Goal: Information Seeking & Learning: Find specific fact

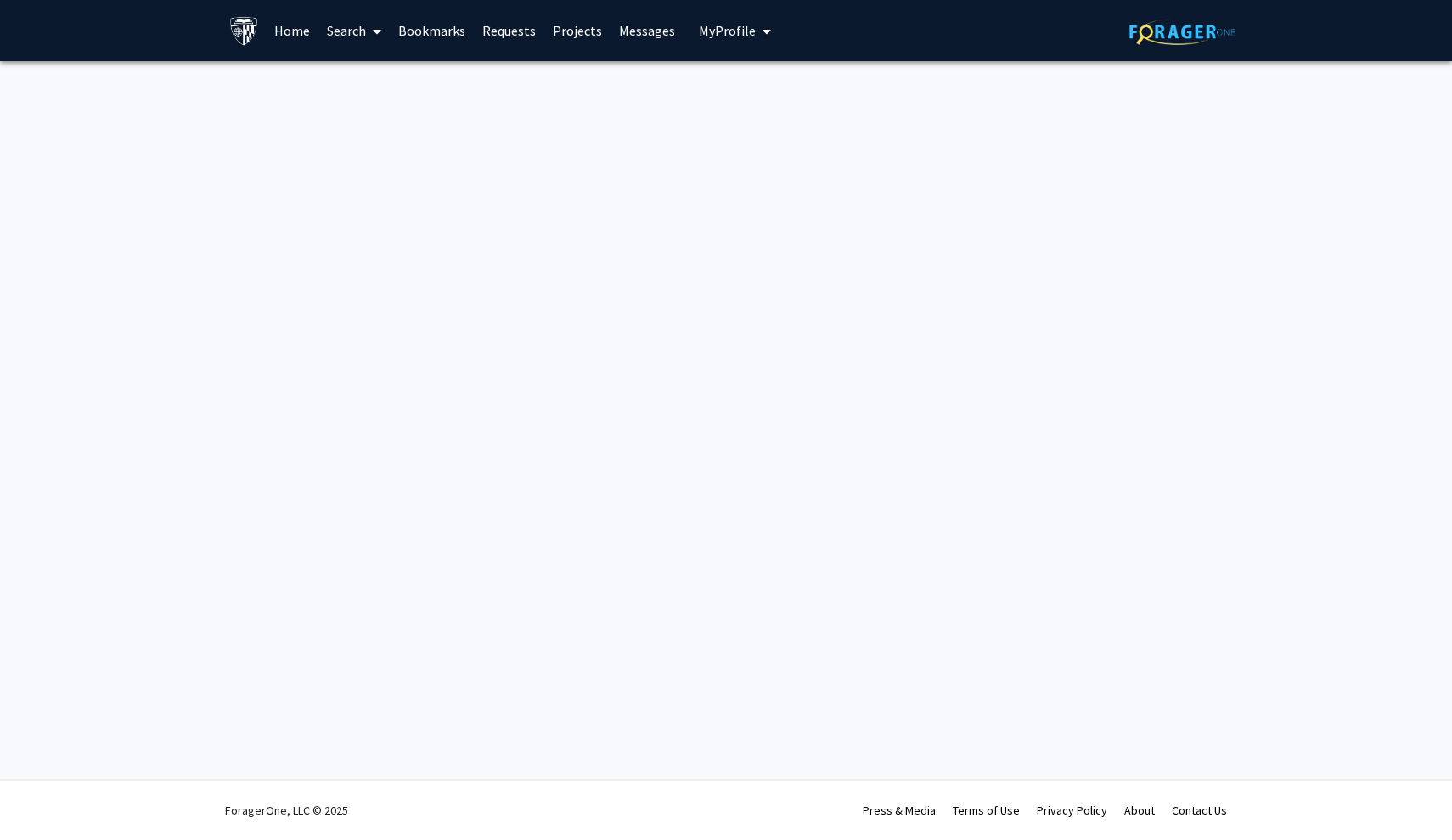
click at [713, 23] on span "My Profile" at bounding box center [726, 30] width 57 height 17
click at [505, 33] on link "Requests" at bounding box center [509, 31] width 70 height 59
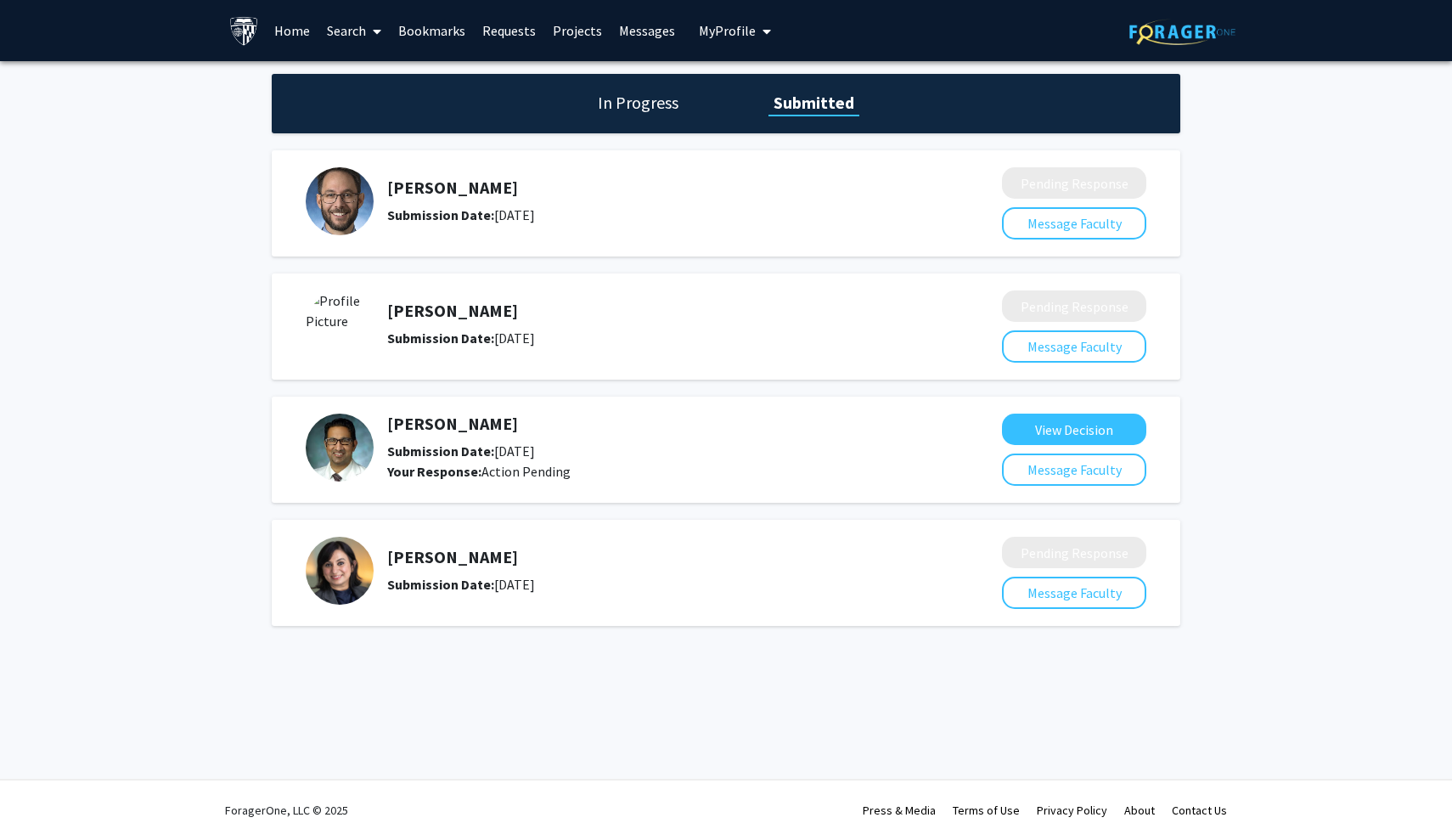
click at [455, 429] on h5 "[PERSON_NAME]" at bounding box center [650, 424] width 525 height 21
click at [335, 446] on img at bounding box center [339, 447] width 68 height 68
click at [1052, 449] on div "View Decision Message Faculty" at bounding box center [1074, 450] width 144 height 72
click at [1053, 431] on button "View Decision" at bounding box center [1074, 429] width 144 height 32
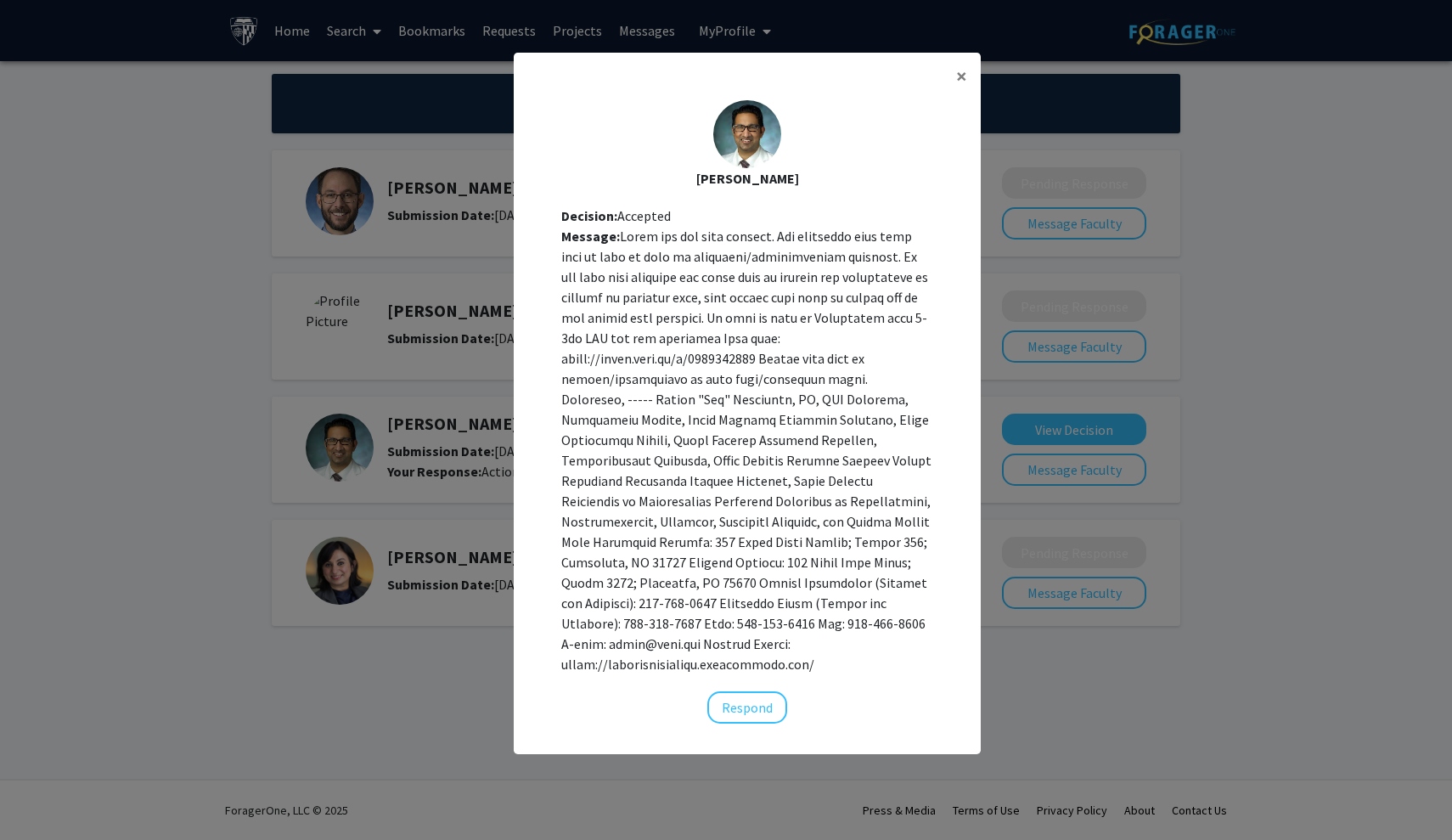
scroll to position [17, 0]
click at [753, 179] on div "[PERSON_NAME]" at bounding box center [747, 178] width 440 height 21
click at [960, 89] on span "×" at bounding box center [962, 76] width 11 height 26
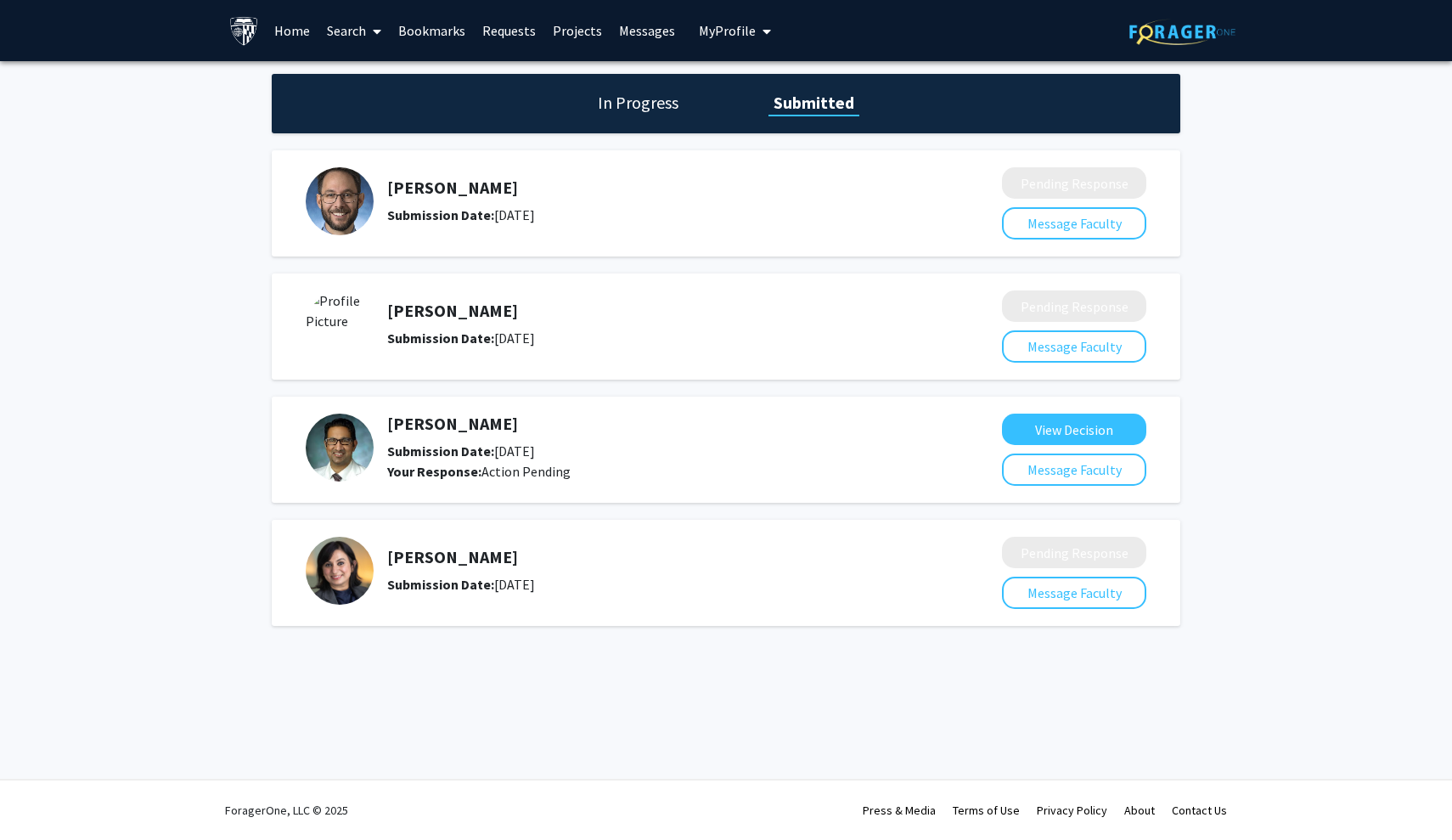
scroll to position [0, 0]
click at [359, 38] on link "Search" at bounding box center [353, 31] width 71 height 59
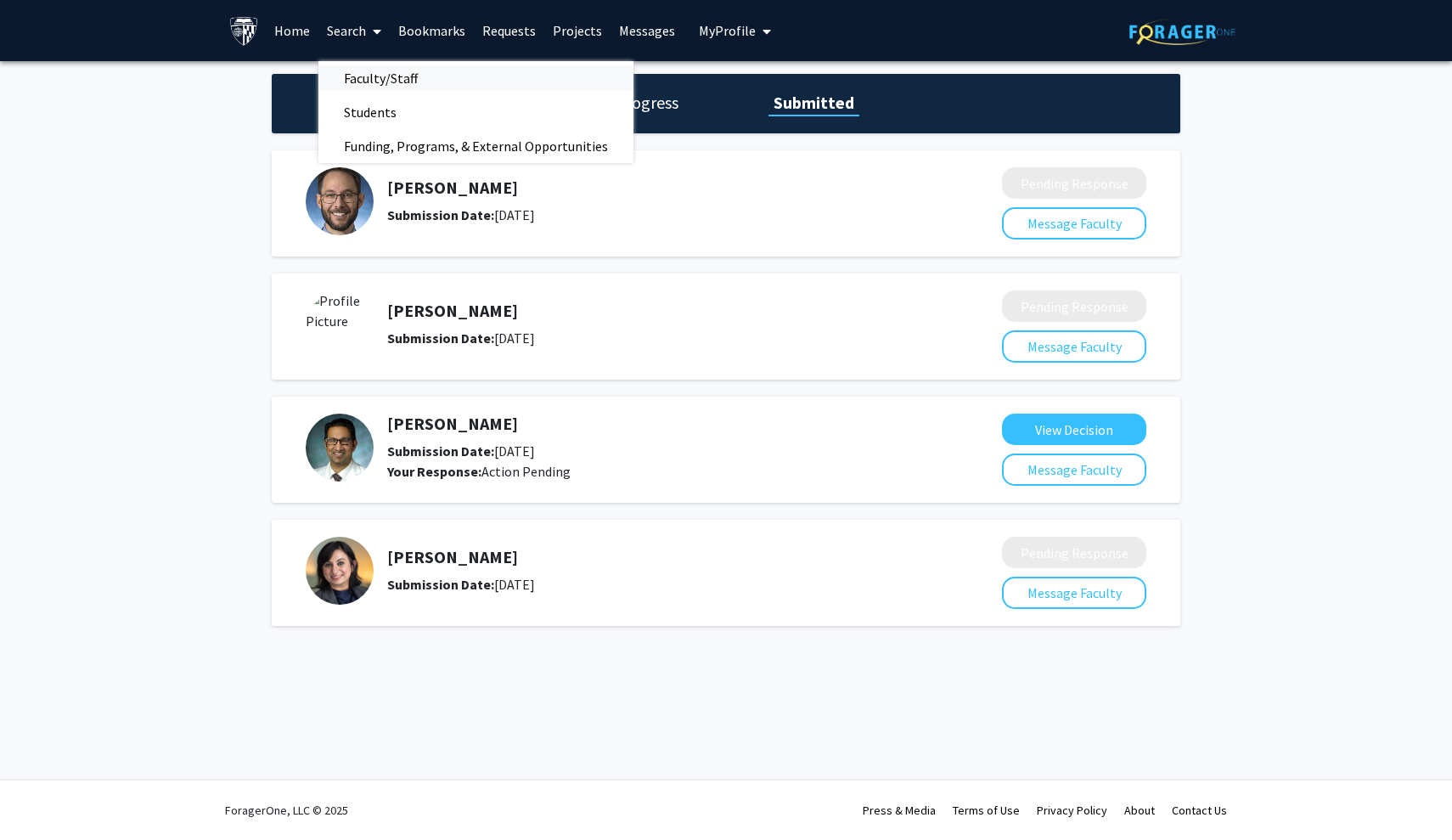
click at [391, 71] on span "Faculty/Staff" at bounding box center [380, 78] width 124 height 34
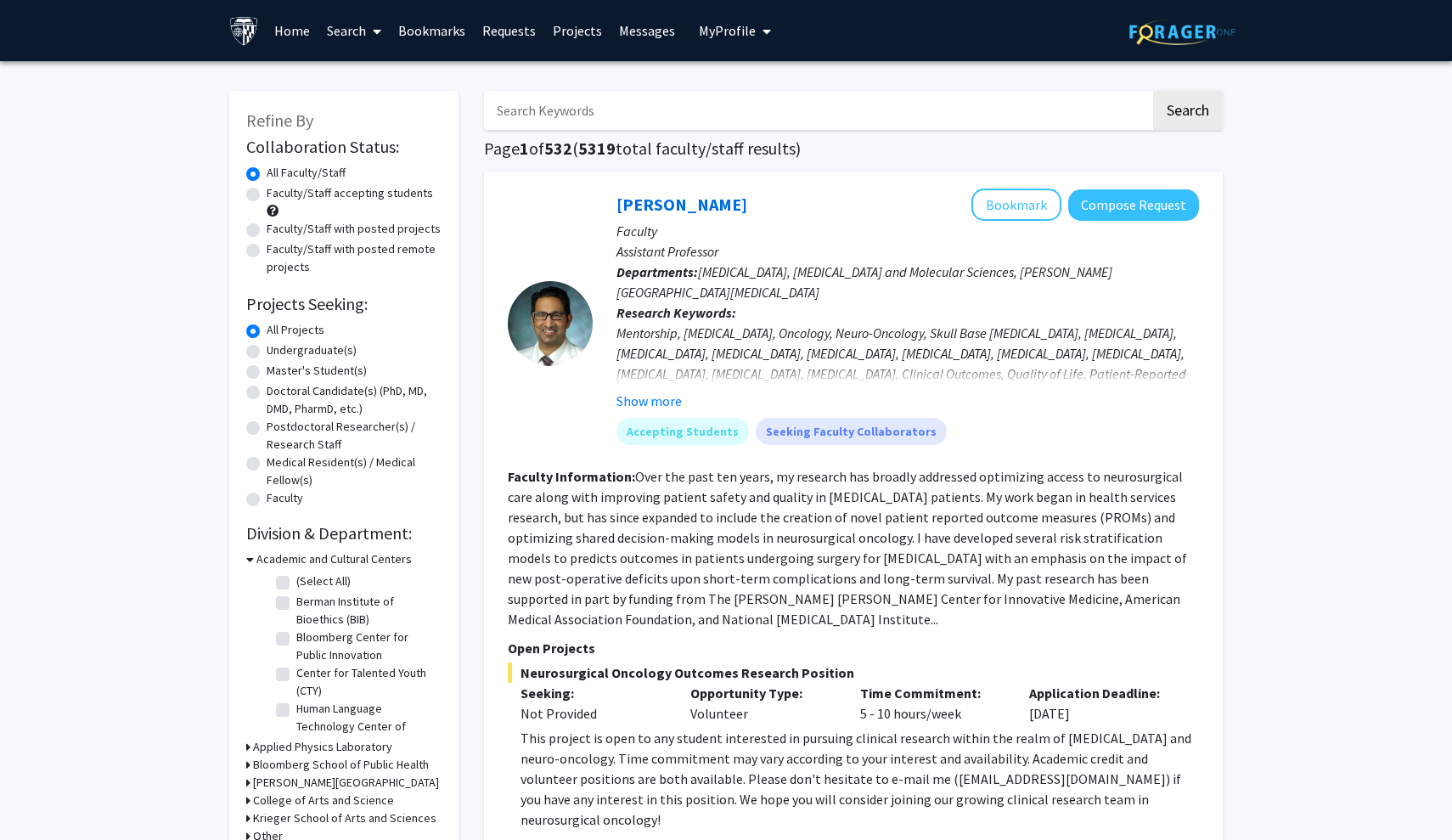
click at [577, 123] on input "Search Keywords" at bounding box center [817, 110] width 666 height 39
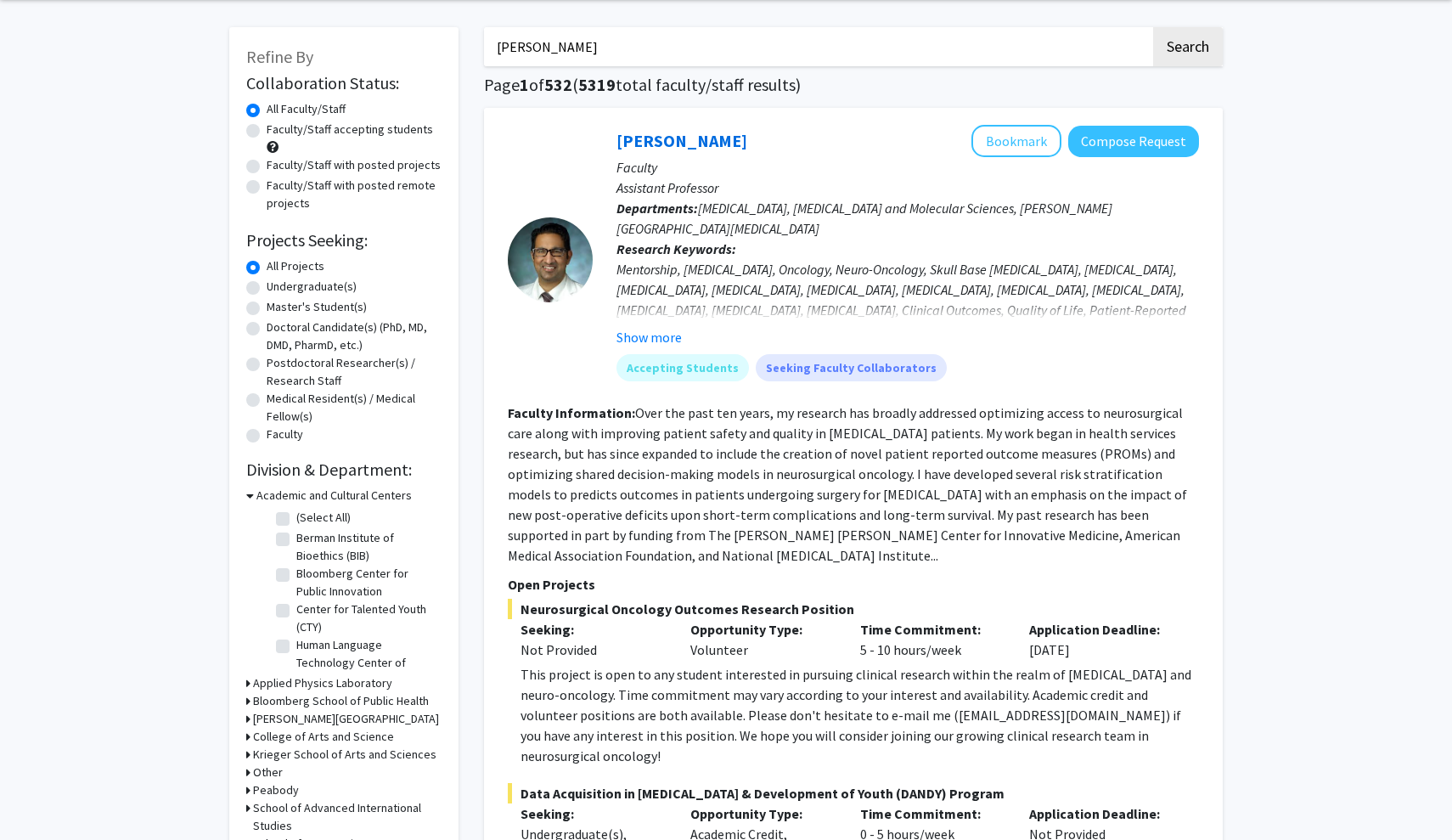
scroll to position [66, 0]
type input "[PERSON_NAME]"
click at [678, 337] on button "Show more" at bounding box center [649, 335] width 66 height 21
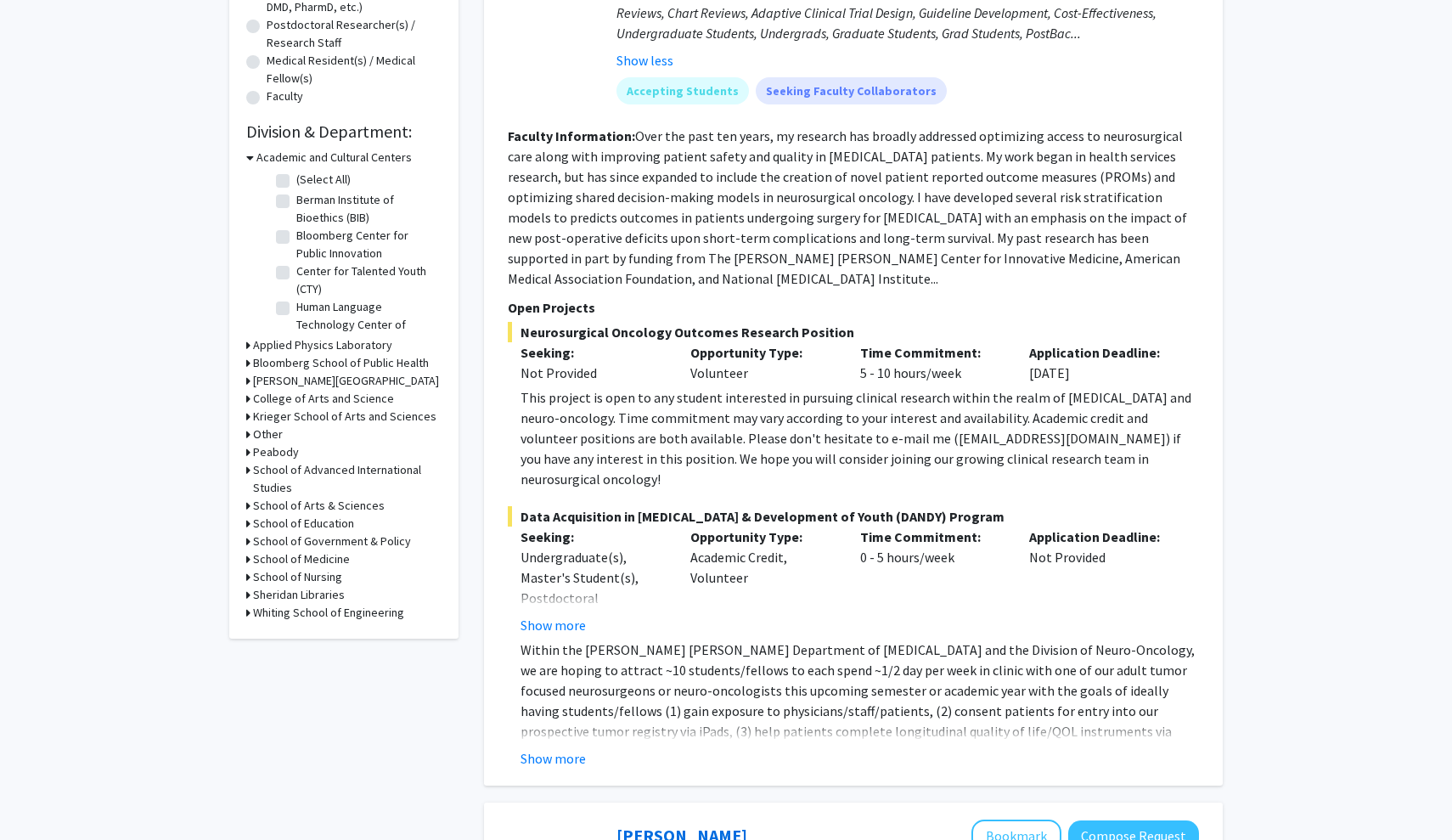
scroll to position [434, 0]
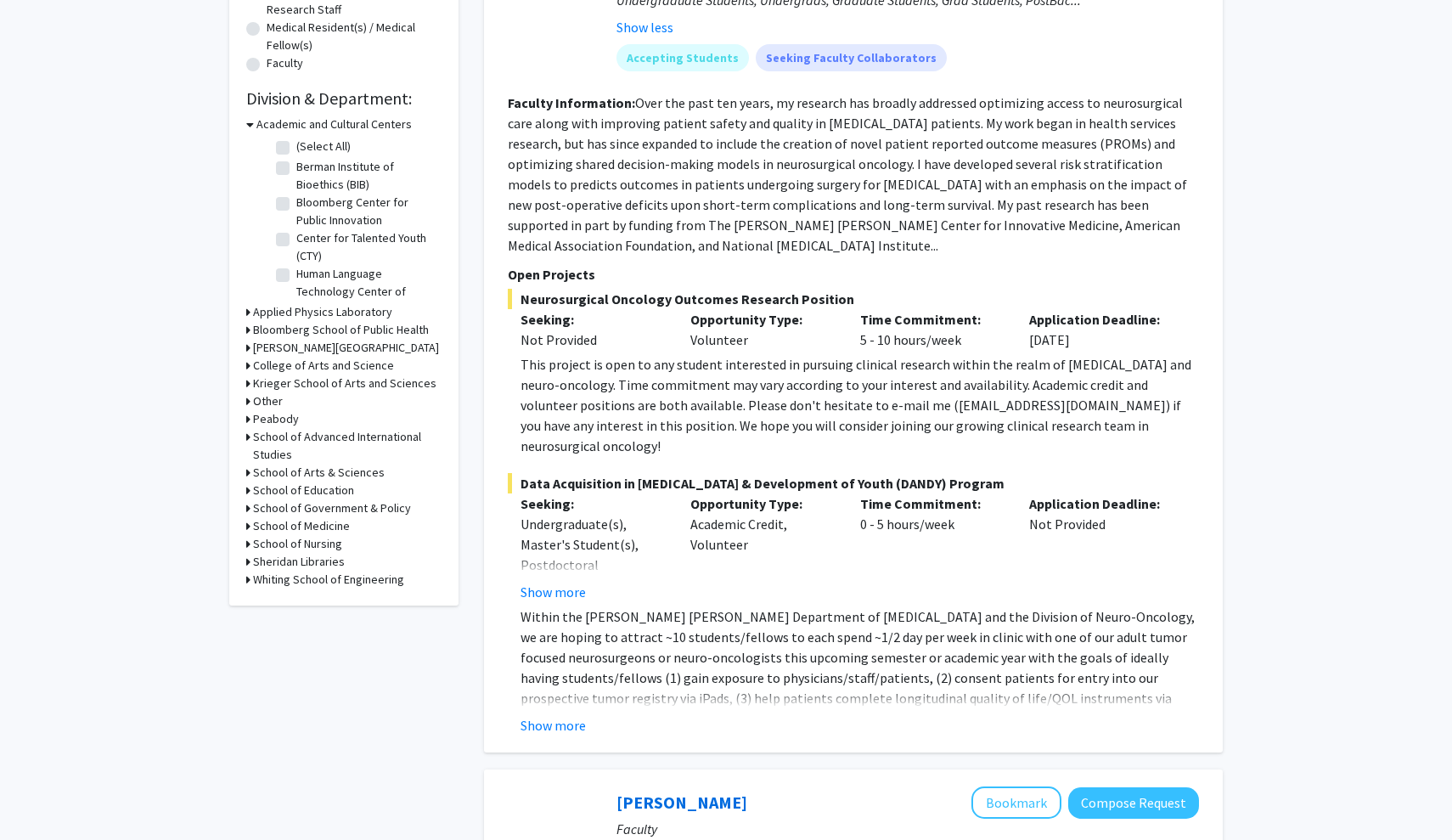
click at [561, 581] on button "Show more" at bounding box center [552, 591] width 66 height 21
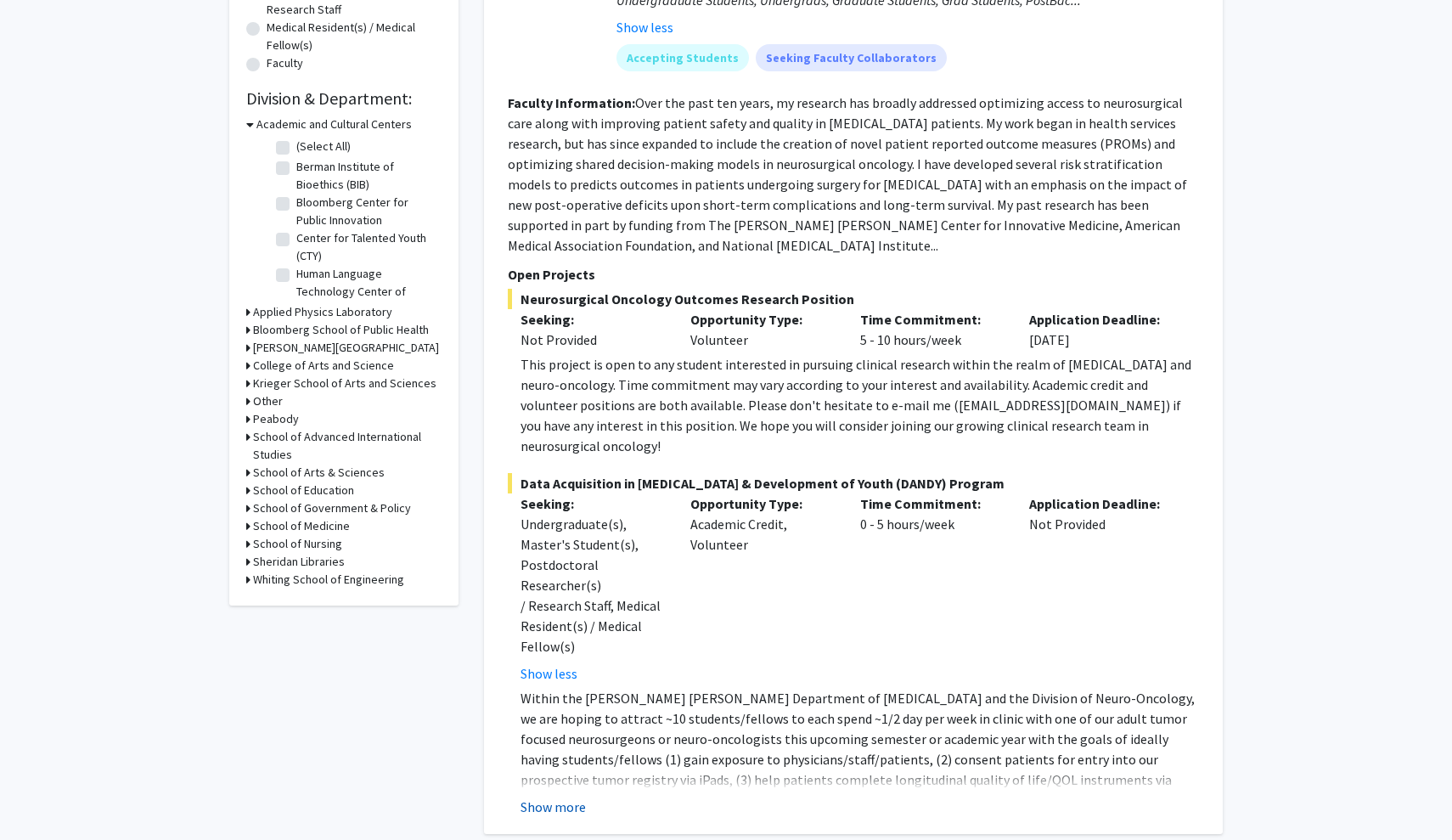
click at [560, 797] on button "Show more" at bounding box center [552, 807] width 66 height 21
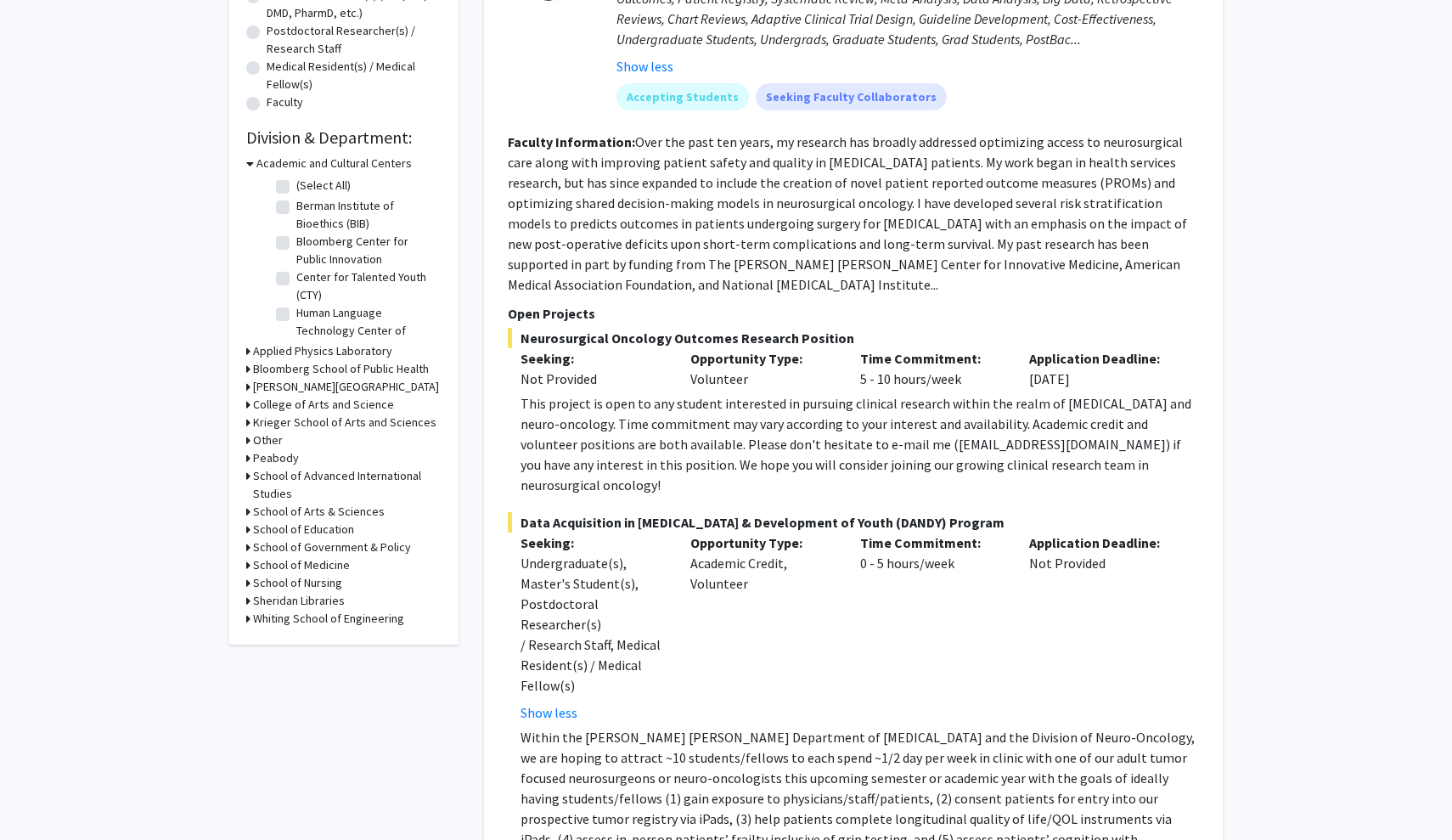
scroll to position [397, 0]
drag, startPoint x: 509, startPoint y: 142, endPoint x: 694, endPoint y: 612, distance: 505.1
click at [694, 612] on fg-search-faculty "[PERSON_NAME] Bookmark Compose Request Faculty Assistant Professor Departments:…" at bounding box center [853, 425] width 691 height 1266
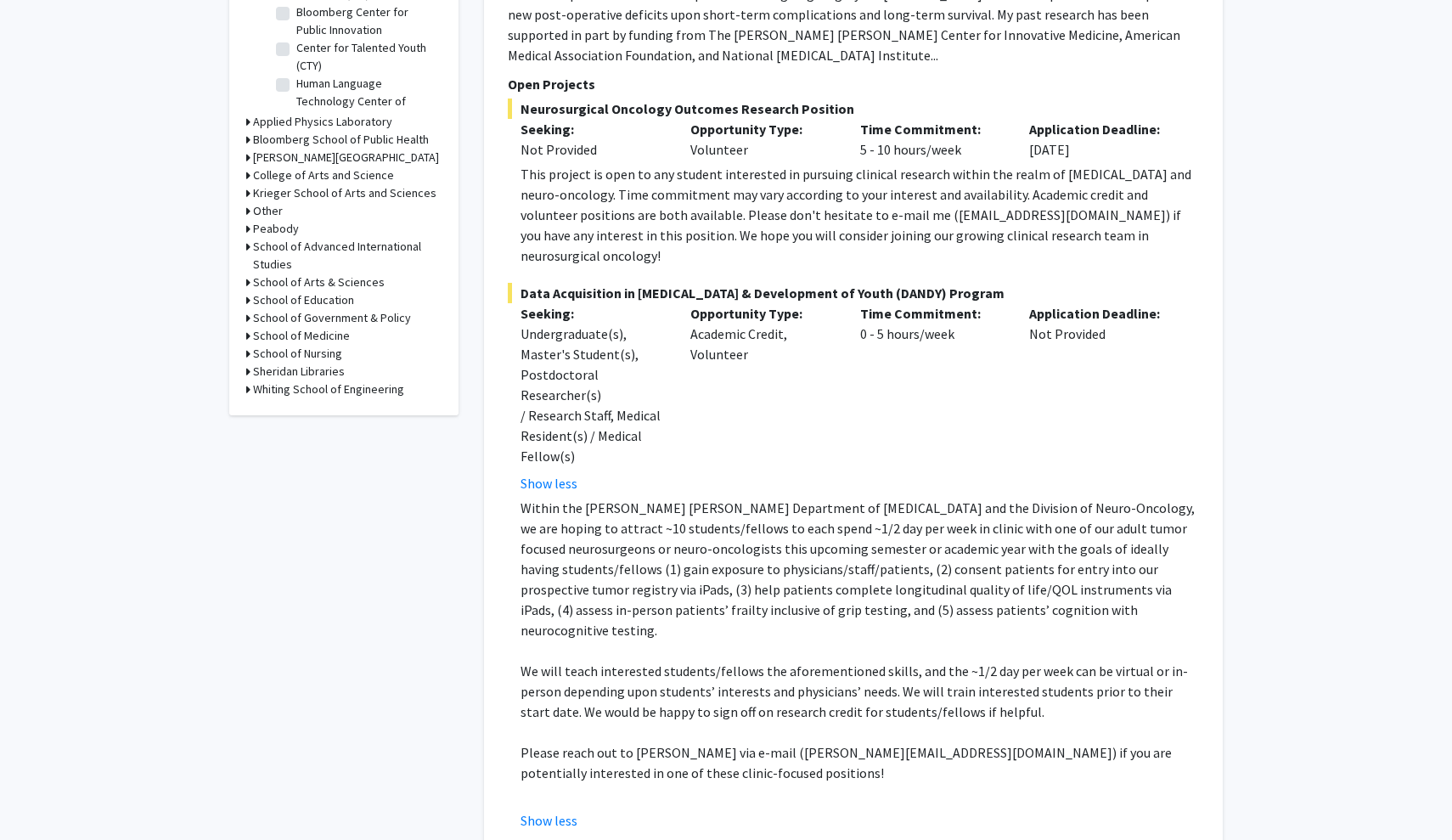
scroll to position [643, 0]
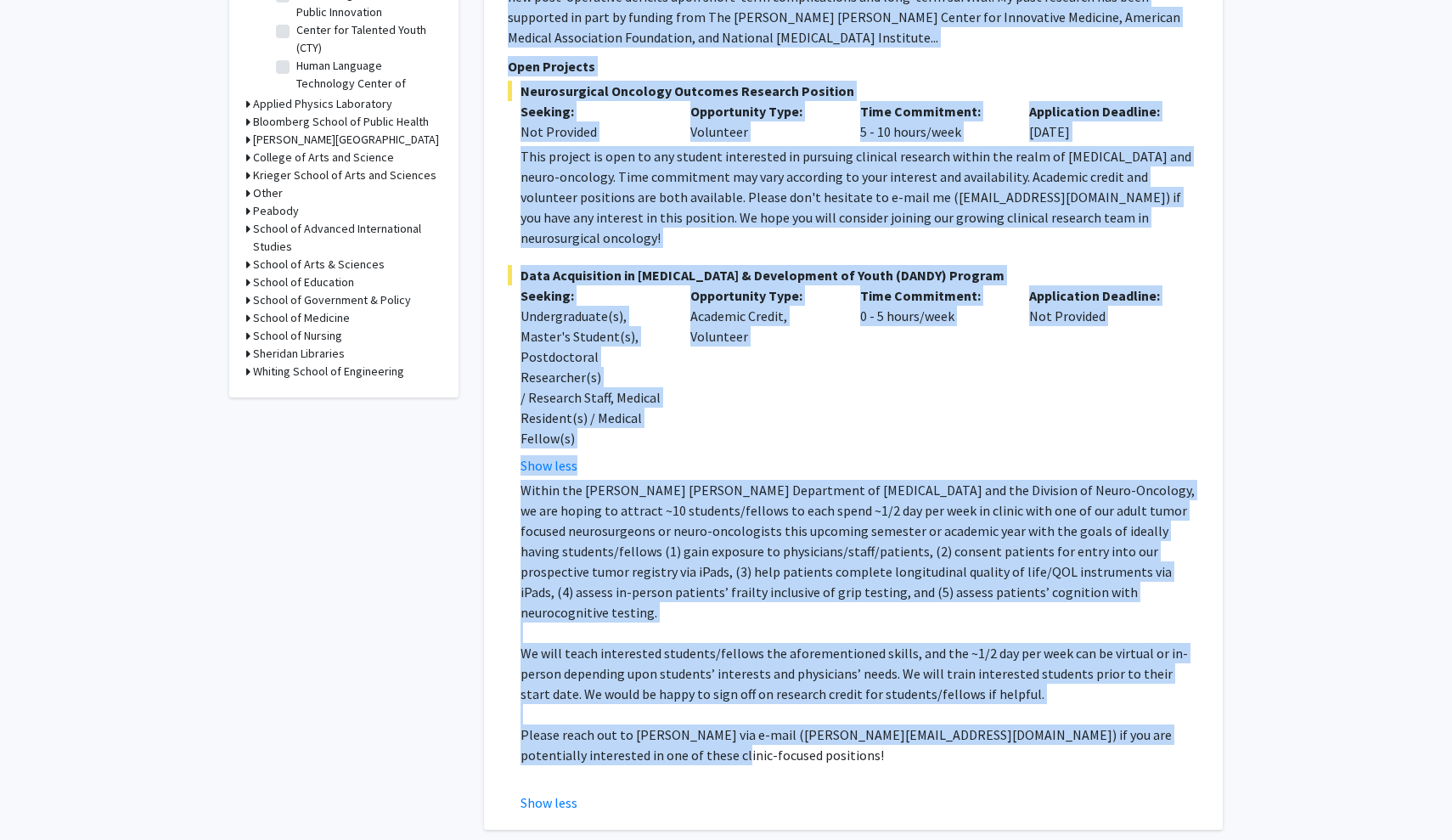
click at [737, 724] on p "Please reach out to [PERSON_NAME] via e-mail ([PERSON_NAME][EMAIL_ADDRESS][DOMA…" at bounding box center [859, 744] width 679 height 41
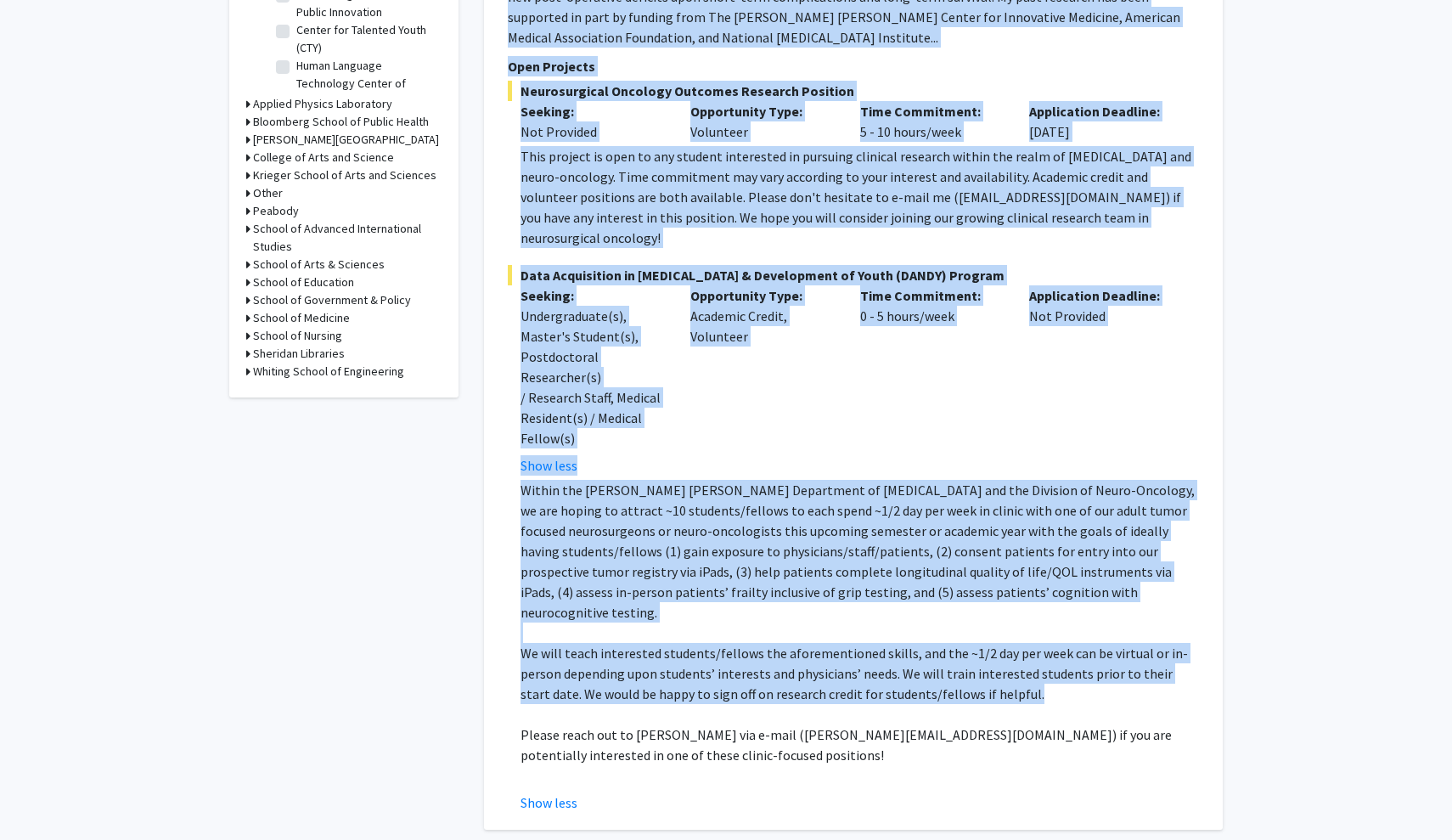
click at [1017, 643] on p "We will teach interested students/fellows the aforementioned skills, and the ~1…" at bounding box center [859, 673] width 679 height 61
copy fg-search-faculty "Loremip Dolorsitame: Cons adi elit sed doeiu, te incididu utl etdolor magnaaliq…"
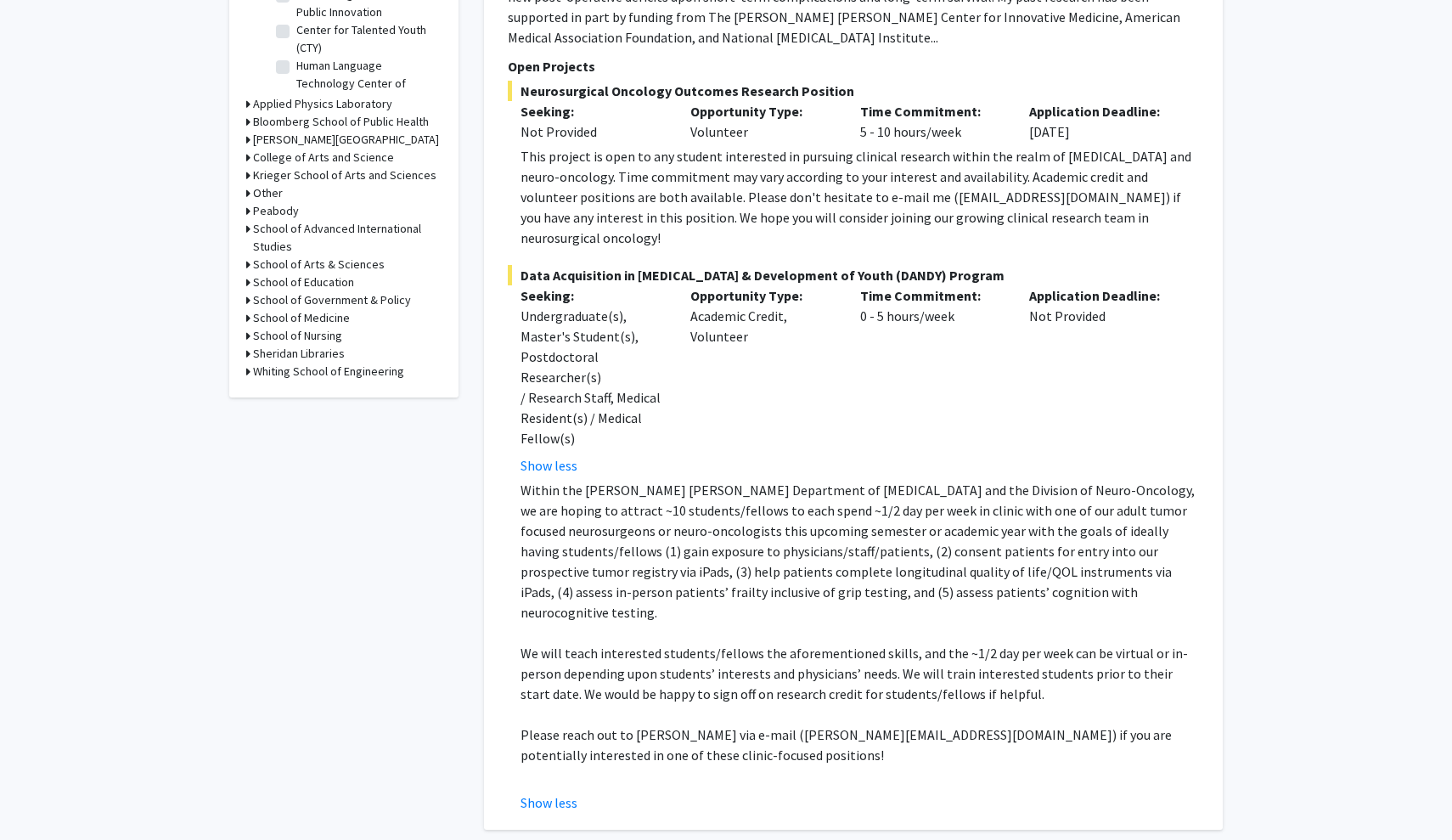
click at [996, 163] on div "This project is open to any student interested in pursuing clinical research wi…" at bounding box center [859, 196] width 679 height 102
